Goal: Check status

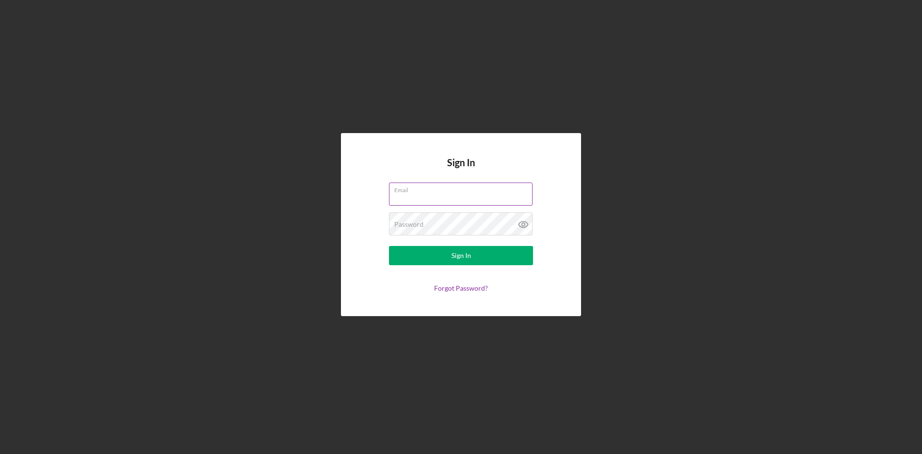
click at [451, 193] on div "Email" at bounding box center [461, 195] width 144 height 24
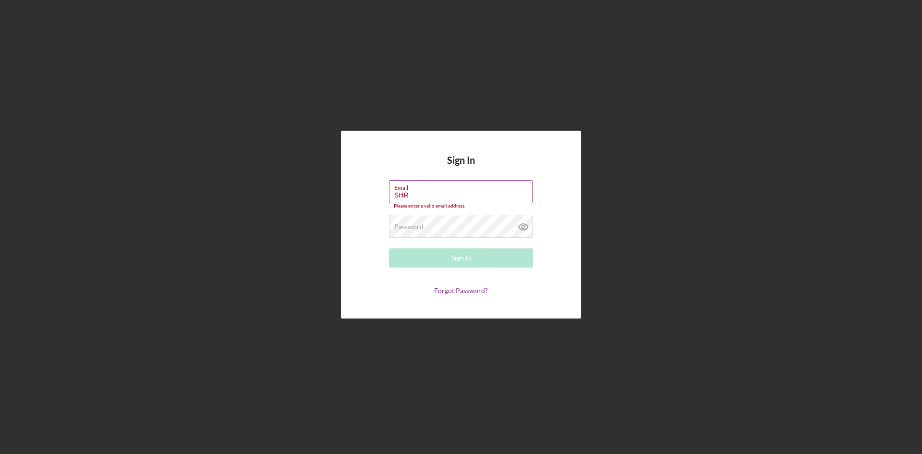
type input "[EMAIL_ADDRESS][DOMAIN_NAME]"
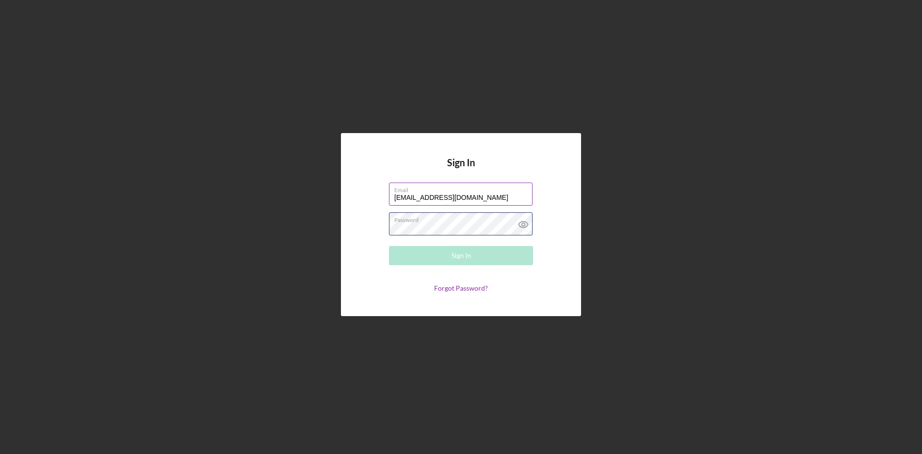
click at [435, 220] on div "Password Required" at bounding box center [461, 224] width 144 height 24
click at [446, 250] on button "Sign In" at bounding box center [461, 255] width 144 height 19
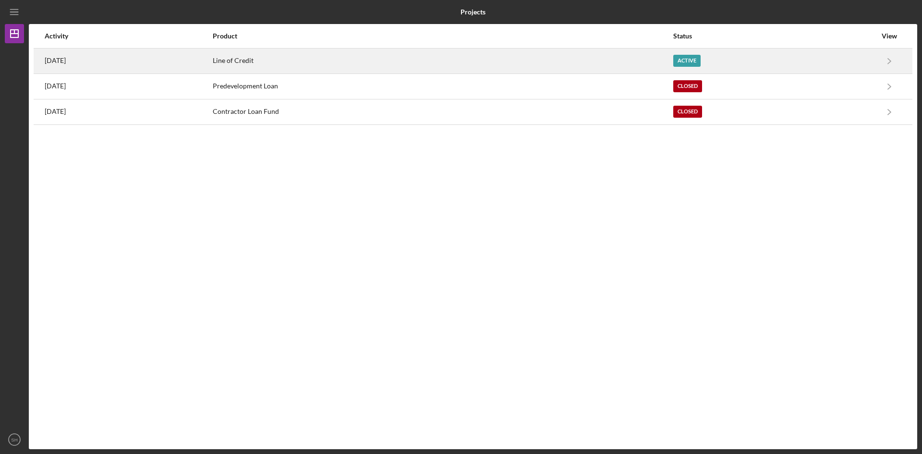
click at [45, 58] on time "[DATE]" at bounding box center [55, 61] width 21 height 8
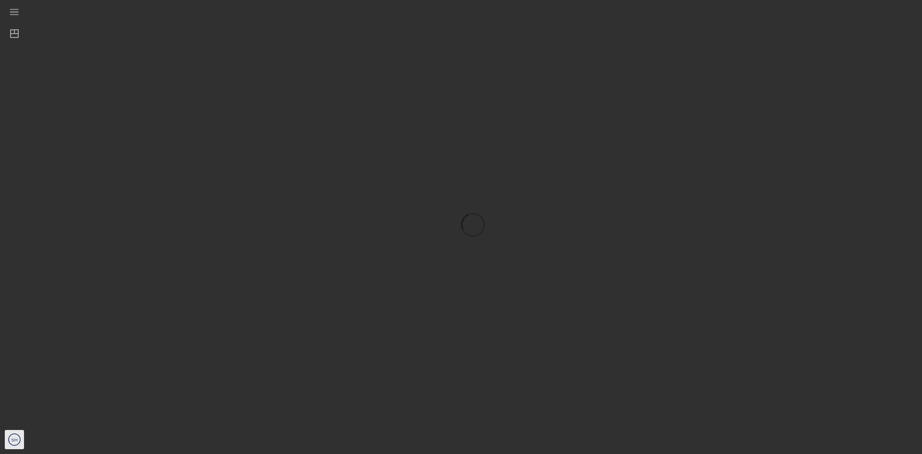
click at [10, 437] on icon "SH" at bounding box center [14, 440] width 19 height 24
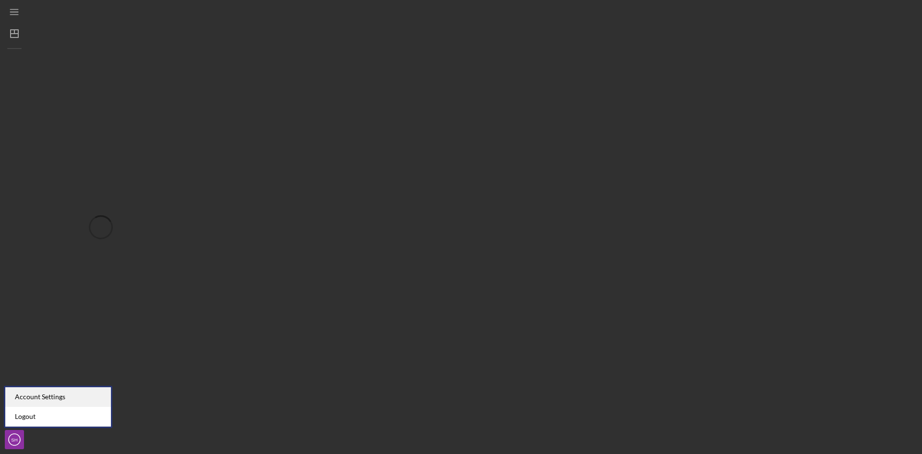
click at [37, 394] on div "Account Settings" at bounding box center [58, 397] width 106 height 20
